Goal: Check status: Check status

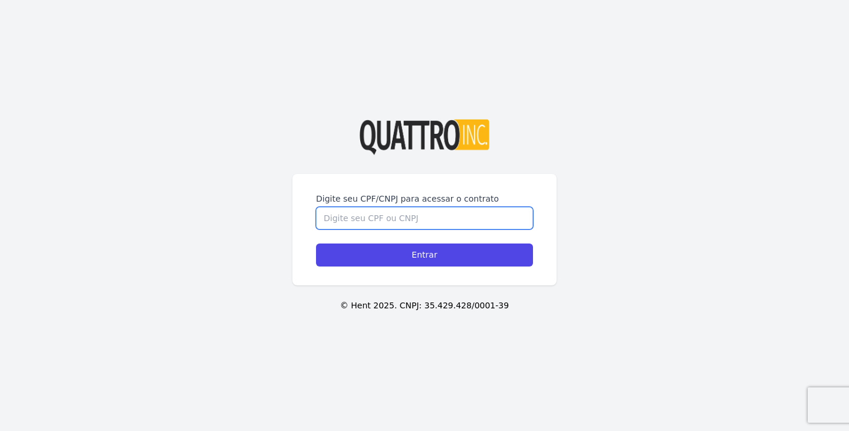
click at [440, 216] on input "Digite seu CPF/CNPJ para acessar o contrato" at bounding box center [424, 218] width 217 height 22
type input "51213645808"
click at [316, 243] on input "Entrar" at bounding box center [424, 254] width 217 height 23
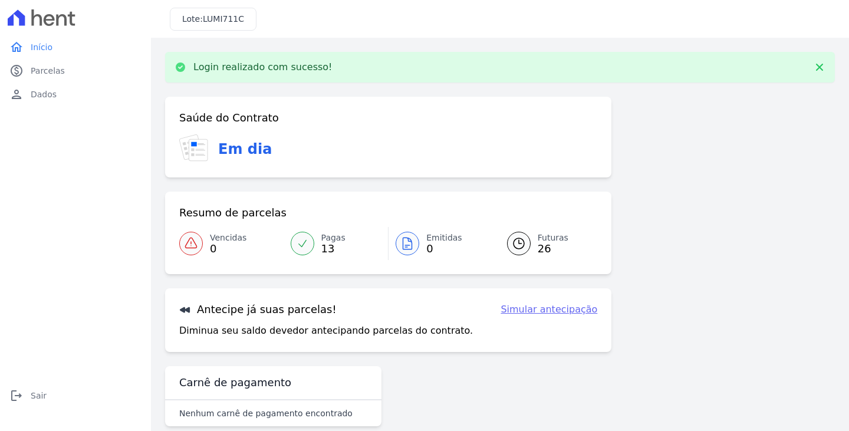
click at [403, 238] on icon at bounding box center [407, 244] width 9 height 12
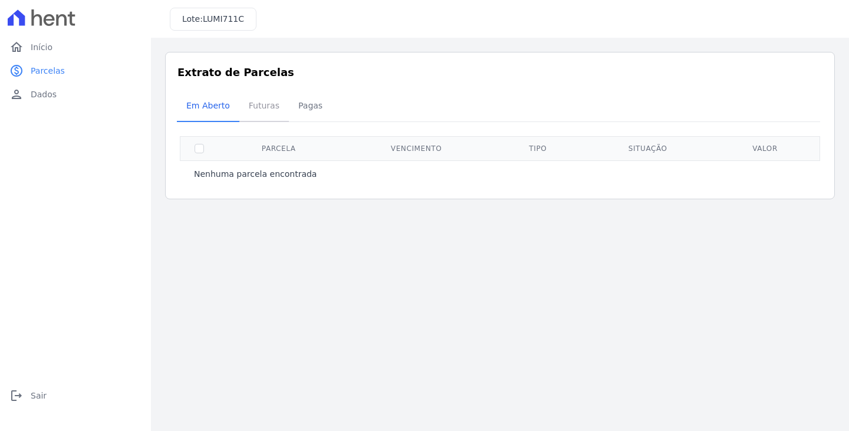
click at [271, 110] on span "Futuras" at bounding box center [264, 106] width 45 height 24
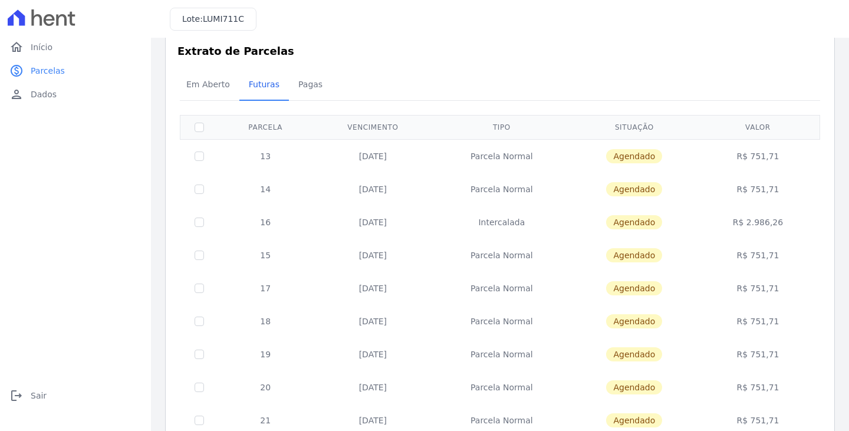
scroll to position [17, 0]
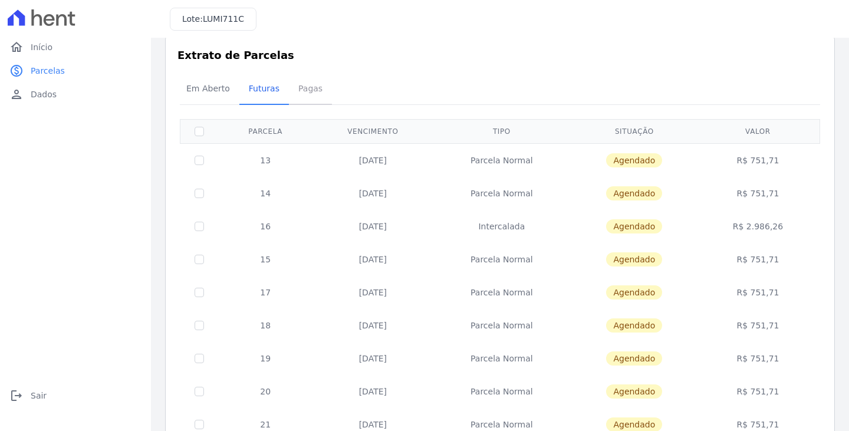
click at [299, 90] on span "Pagas" at bounding box center [310, 89] width 38 height 24
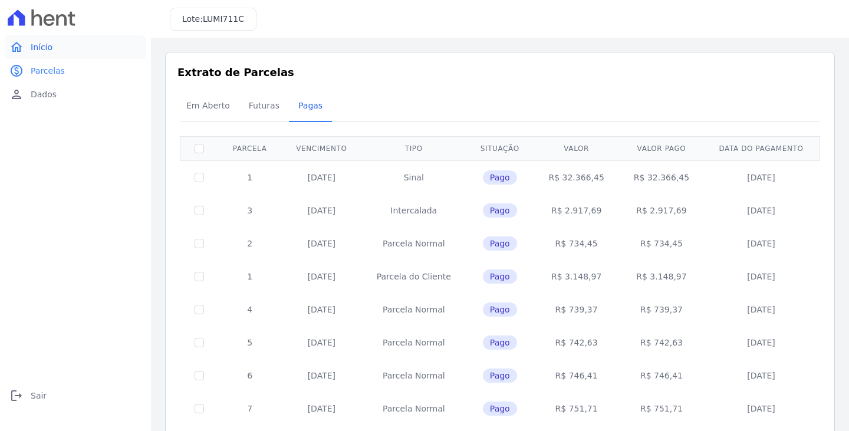
click at [78, 50] on link "home Início" at bounding box center [75, 47] width 141 height 24
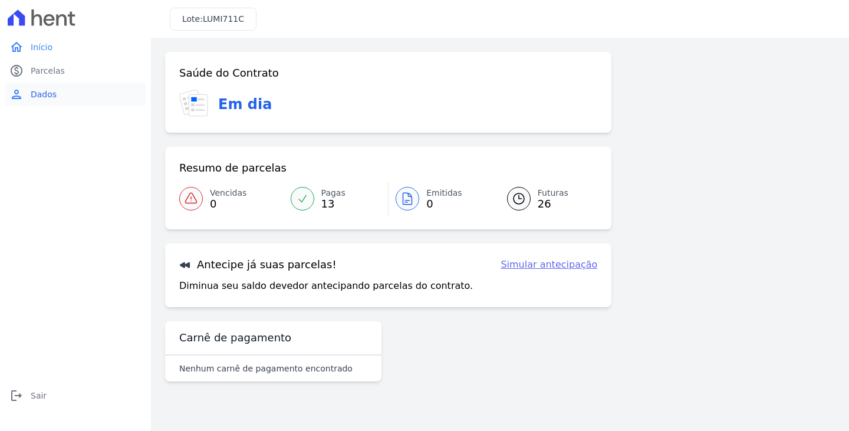
click at [63, 84] on link "person Dados" at bounding box center [75, 95] width 141 height 24
